Goal: Ask a question

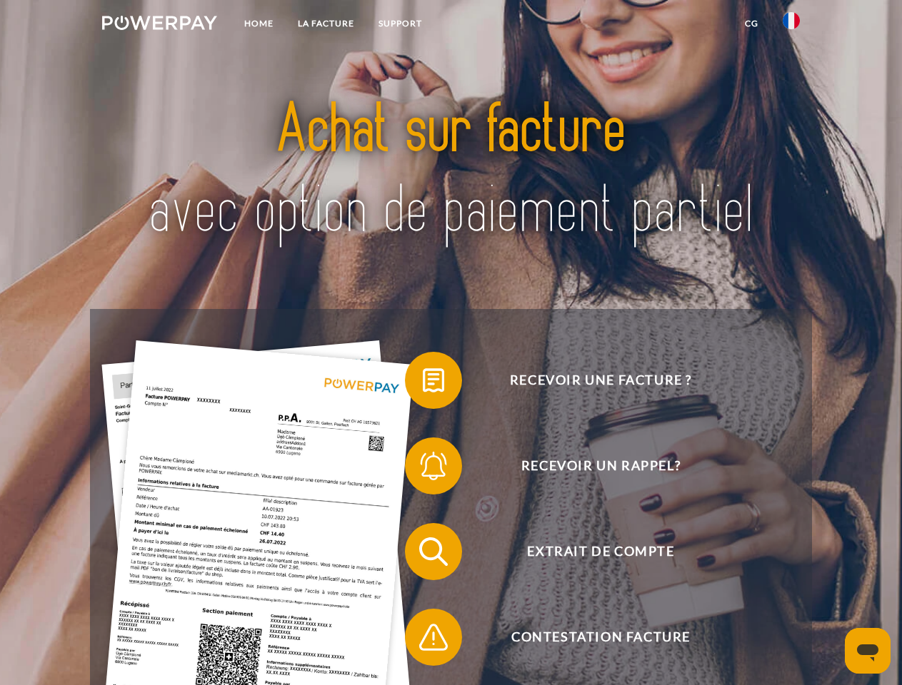
click at [159, 25] on img at bounding box center [159, 23] width 115 height 14
click at [791, 25] on img at bounding box center [790, 20] width 17 height 17
click at [751, 24] on link "CG" at bounding box center [751, 24] width 38 height 26
click at [423, 383] on span at bounding box center [411, 380] width 71 height 71
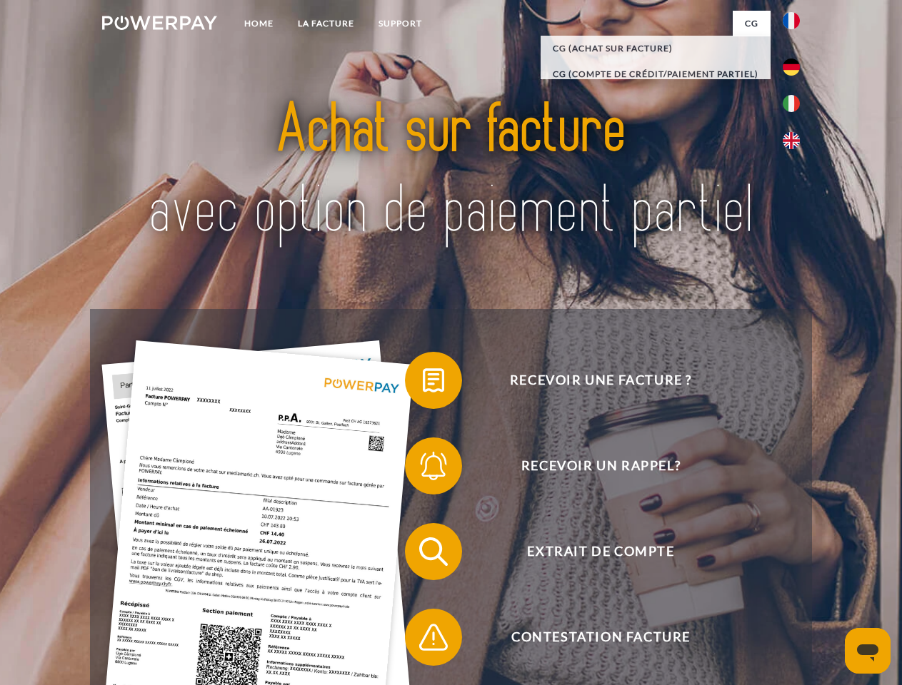
click at [423, 469] on span at bounding box center [411, 465] width 71 height 71
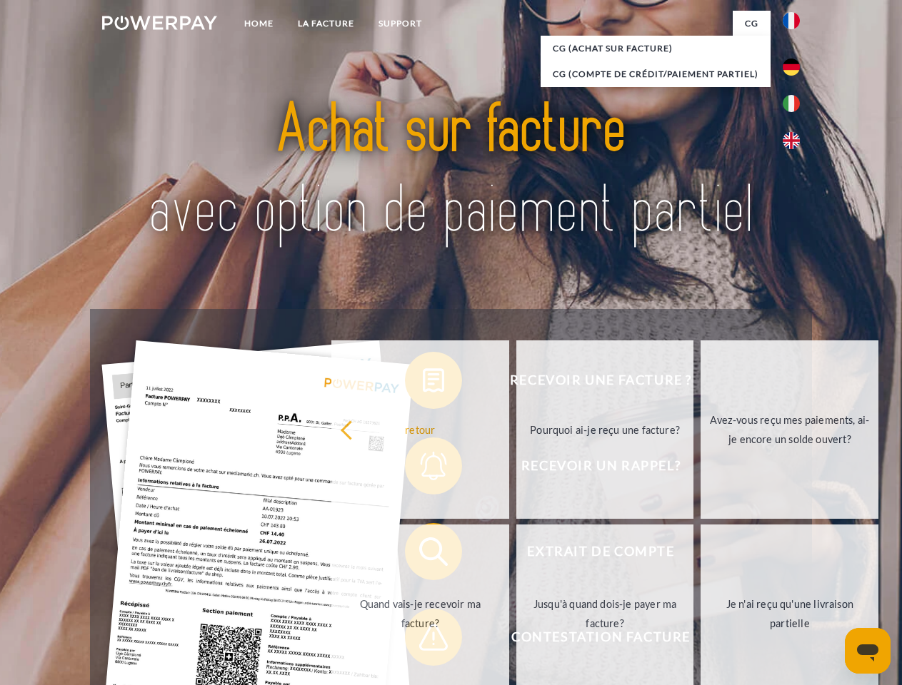
click at [516, 555] on link "Jusqu'à quand dois-je payer ma facture?" at bounding box center [605, 614] width 178 height 178
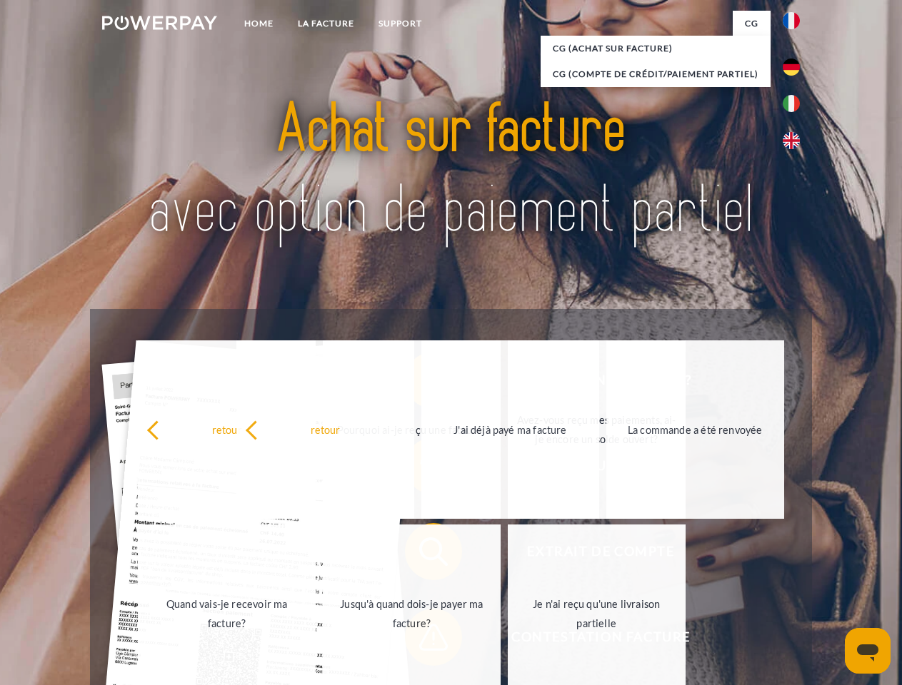
click at [508, 640] on link "Je n'ai reçu qu'une livraison partielle" at bounding box center [597, 614] width 178 height 178
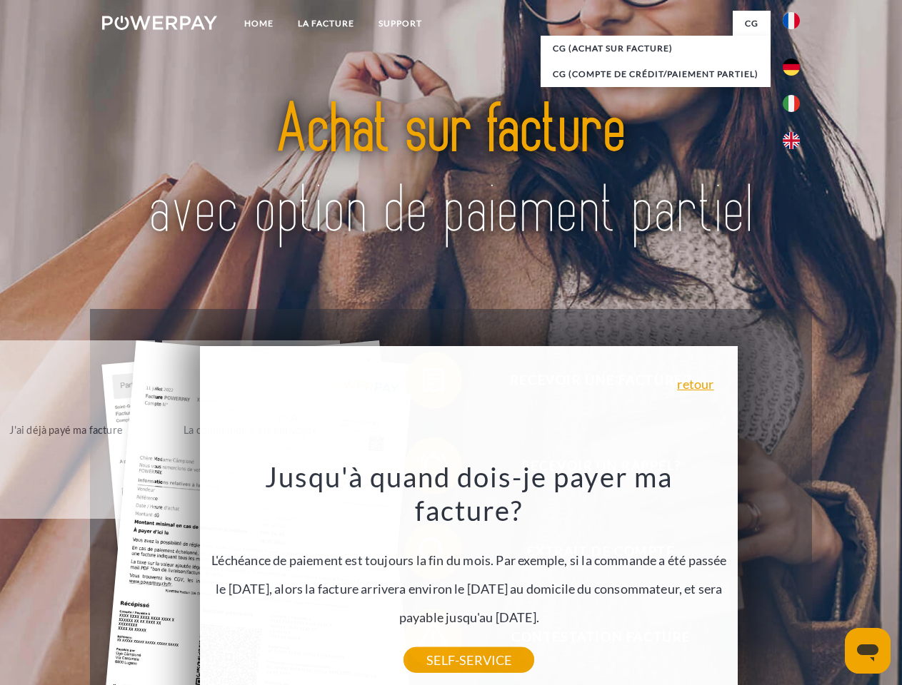
click at [867, 651] on icon "Ouvrir la fenêtre de messagerie" at bounding box center [867, 653] width 21 height 17
